Goal: Find specific page/section: Find specific page/section

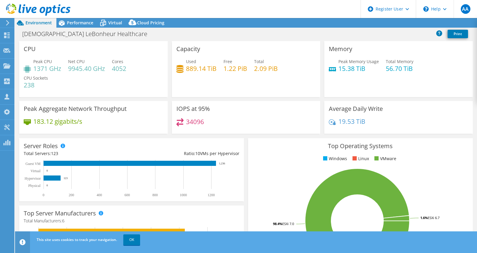
select select "USD"
click at [114, 121] on div "183.12 gigabits/s" at bounding box center [93, 124] width 139 height 13
click at [118, 21] on span "Virtual" at bounding box center [115, 23] width 14 height 6
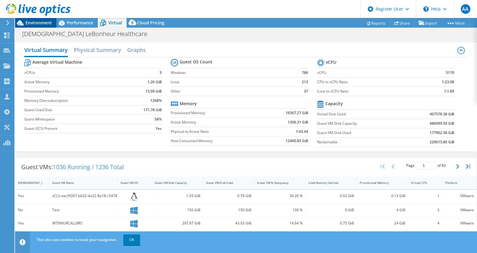
click at [36, 22] on span "Environment" at bounding box center [38, 23] width 26 height 6
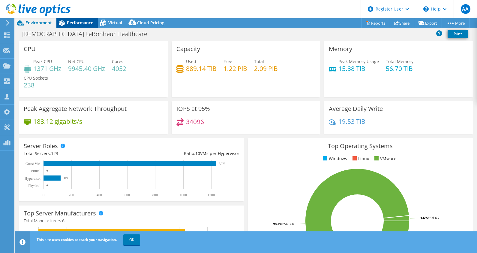
click at [78, 27] on div "Performance" at bounding box center [76, 23] width 41 height 10
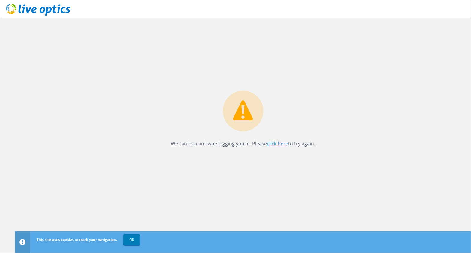
click at [274, 145] on link "click here" at bounding box center [277, 143] width 21 height 7
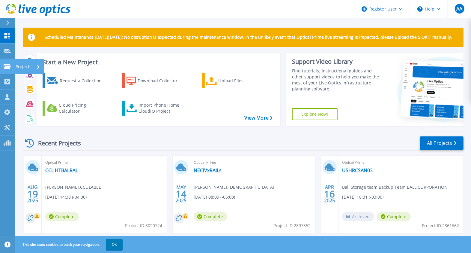
click at [2, 62] on link "Projects Projects" at bounding box center [7, 66] width 15 height 15
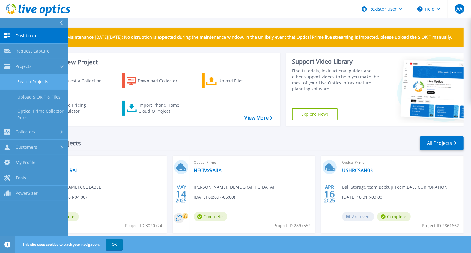
click at [40, 81] on link "Search Projects" at bounding box center [34, 81] width 68 height 15
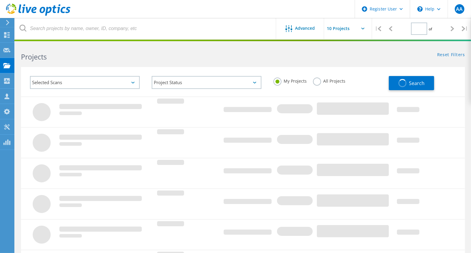
type input "1"
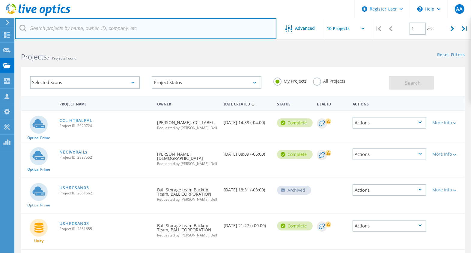
click at [49, 32] on input "text" at bounding box center [146, 28] width 262 height 21
click at [83, 33] on input "2909193" at bounding box center [146, 28] width 262 height 21
type input "2909193"
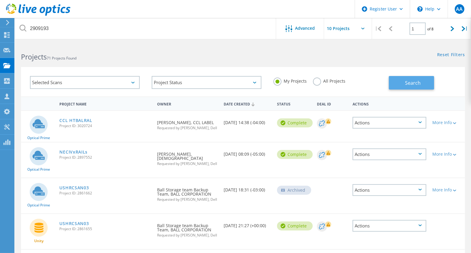
click at [389, 78] on button "Search" at bounding box center [411, 82] width 45 height 13
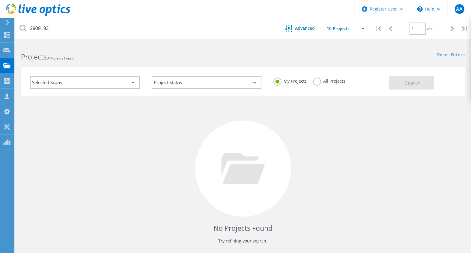
click at [306, 88] on div "My Projects All Projects" at bounding box center [329, 81] width 122 height 22
click at [319, 82] on label "All Projects" at bounding box center [329, 80] width 33 height 6
click at [0, 0] on input "All Projects" at bounding box center [0, 0] width 0 height 0
click at [391, 82] on button "Search" at bounding box center [411, 82] width 45 height 13
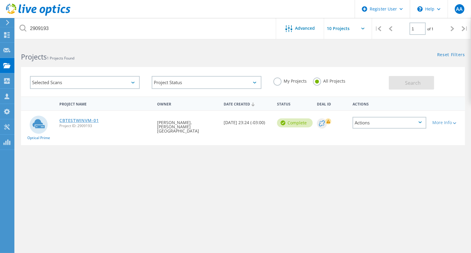
click at [94, 119] on link "CBTESTWINVM-01" at bounding box center [78, 120] width 39 height 4
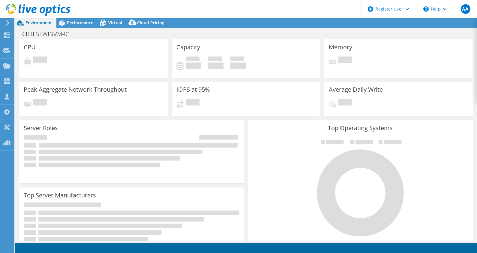
select select "USD"
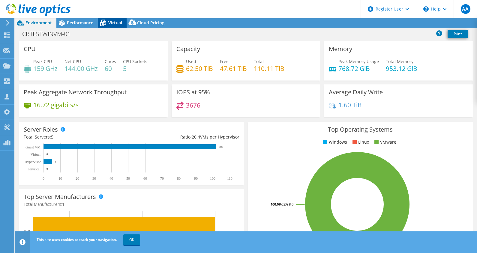
click at [109, 23] on span "Virtual" at bounding box center [115, 23] width 14 height 6
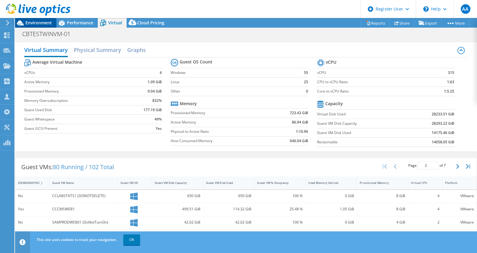
click at [36, 25] on span "Environment" at bounding box center [38, 23] width 26 height 6
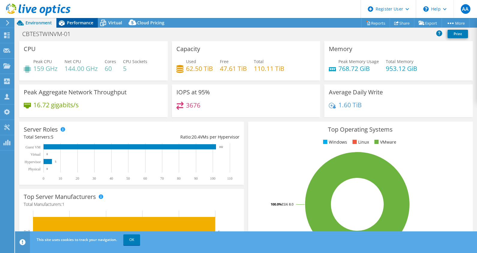
click at [74, 23] on span "Performance" at bounding box center [80, 23] width 26 height 6
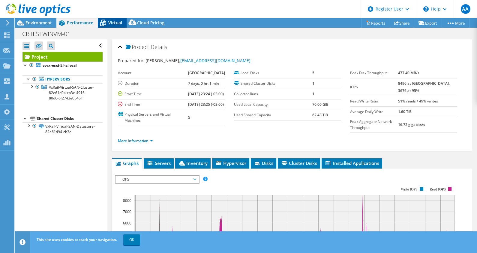
click at [110, 24] on span "Virtual" at bounding box center [115, 23] width 14 height 6
